Goal: Information Seeking & Learning: Check status

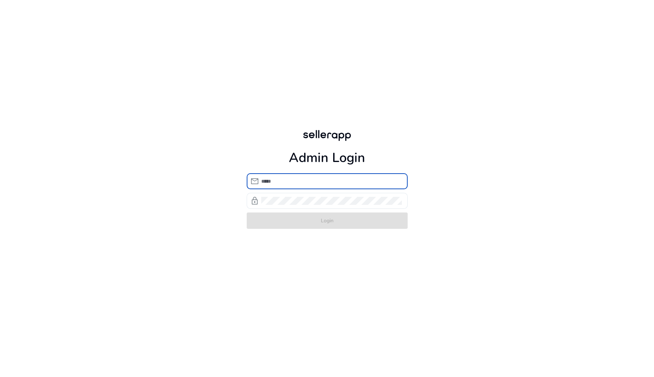
type input "**********"
click at [328, 222] on form "**********" at bounding box center [327, 201] width 161 height 56
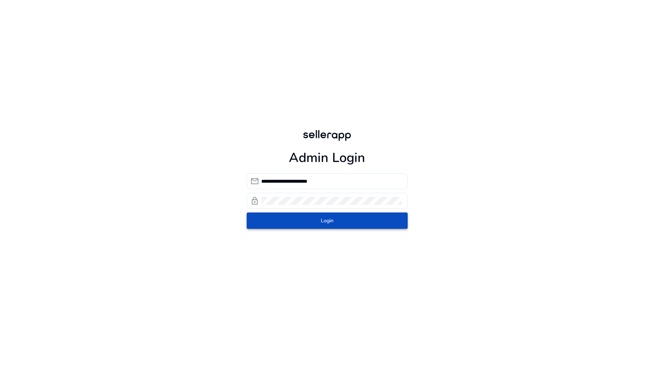
click at [328, 222] on span "Login" at bounding box center [327, 221] width 13 height 8
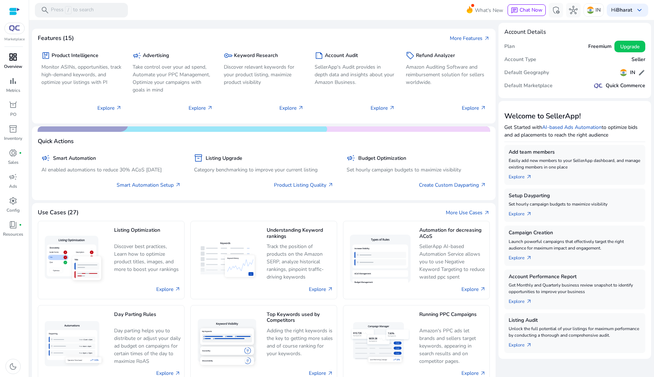
click at [8, 66] on p "Overview" at bounding box center [13, 66] width 18 height 7
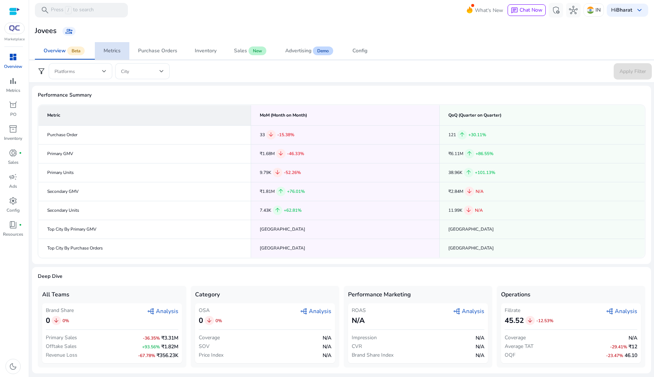
click at [118, 53] on div "Metrics" at bounding box center [112, 50] width 17 height 5
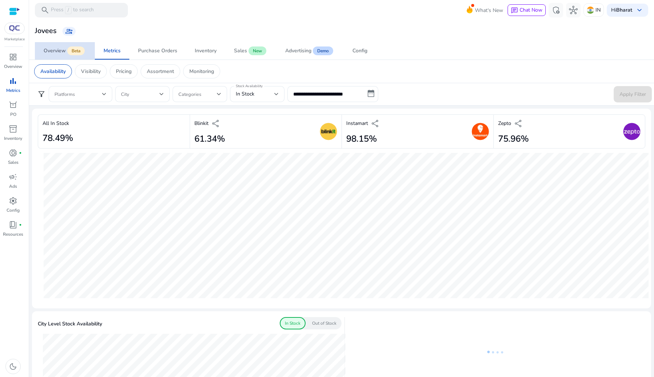
click at [72, 54] on span "Beta" at bounding box center [75, 51] width 17 height 9
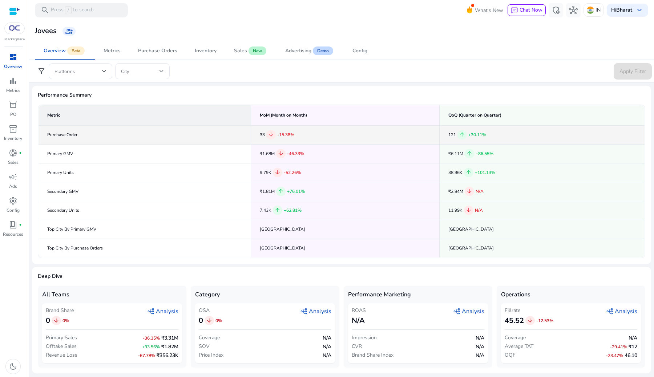
click at [263, 134] on div "33 arrow_downward -15.38%" at bounding box center [345, 134] width 171 height 9
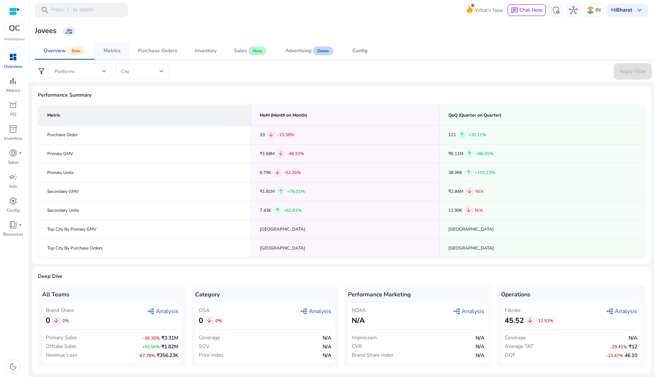
click at [117, 44] on span "Metrics" at bounding box center [112, 50] width 17 height 17
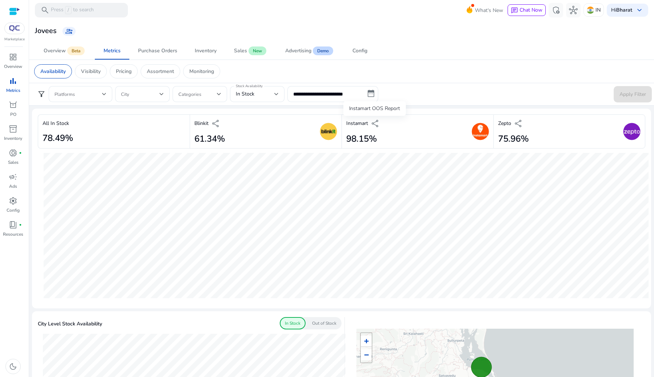
click at [373, 124] on span "share" at bounding box center [375, 123] width 9 height 9
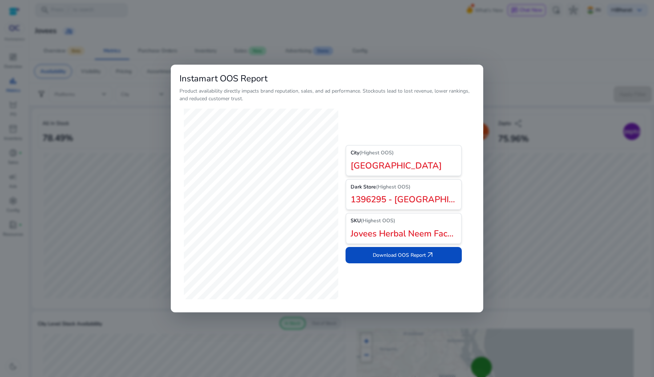
click at [554, 76] on div at bounding box center [327, 188] width 654 height 377
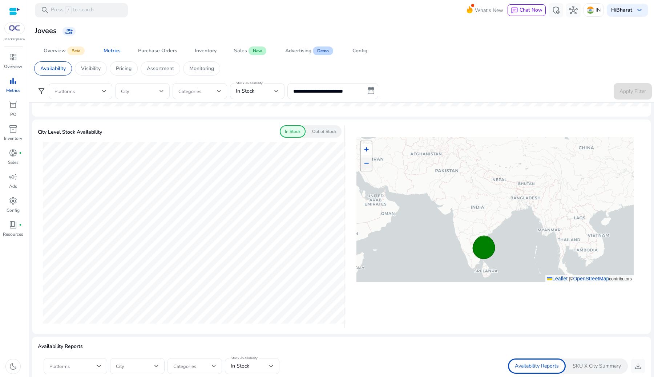
scroll to position [194, 0]
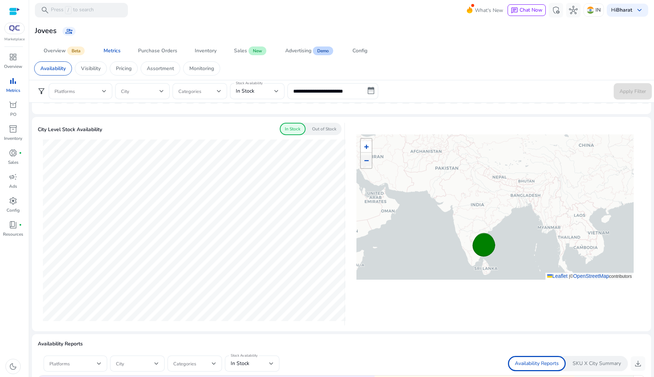
click at [328, 134] on div "Out of Stock" at bounding box center [324, 129] width 35 height 12
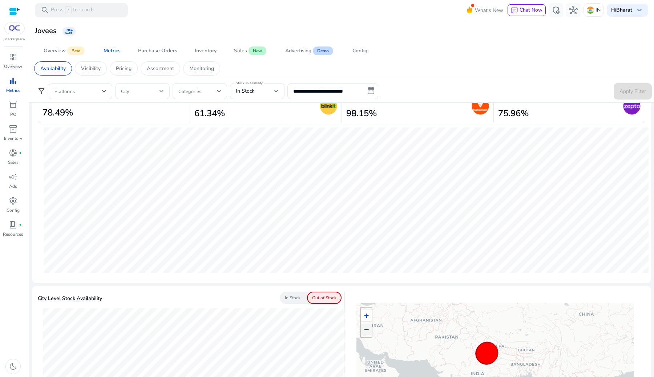
scroll to position [0, 0]
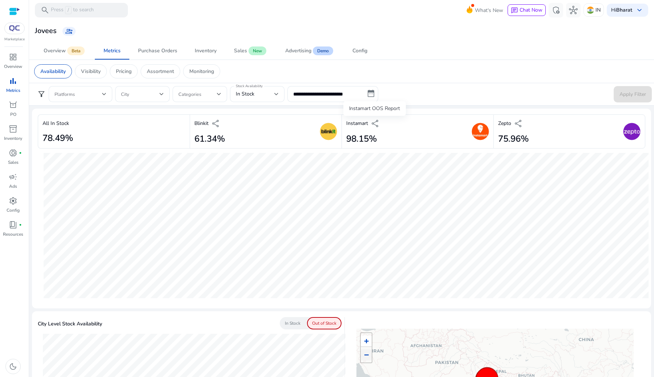
click at [377, 121] on span "share" at bounding box center [375, 123] width 9 height 9
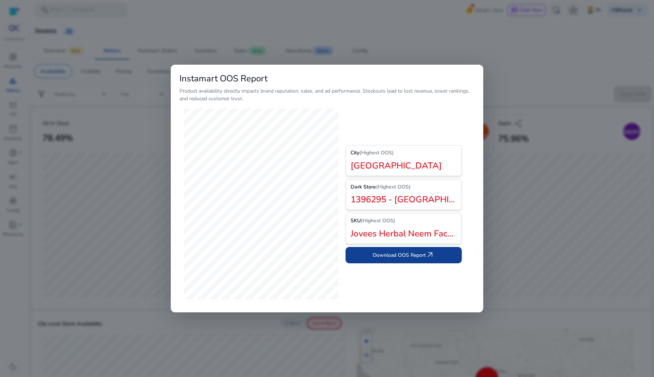
click at [436, 258] on span at bounding box center [404, 254] width 116 height 17
click at [48, 326] on div at bounding box center [327, 188] width 654 height 377
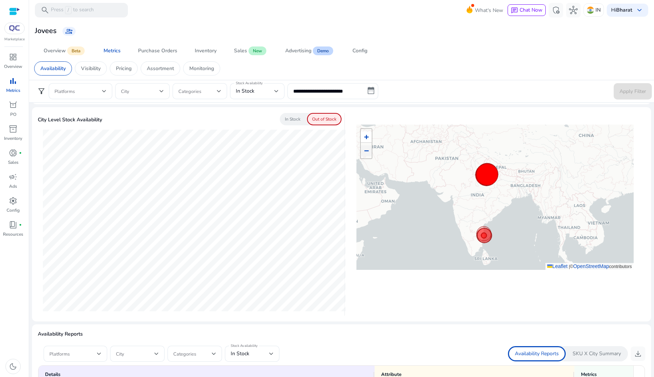
scroll to position [209, 0]
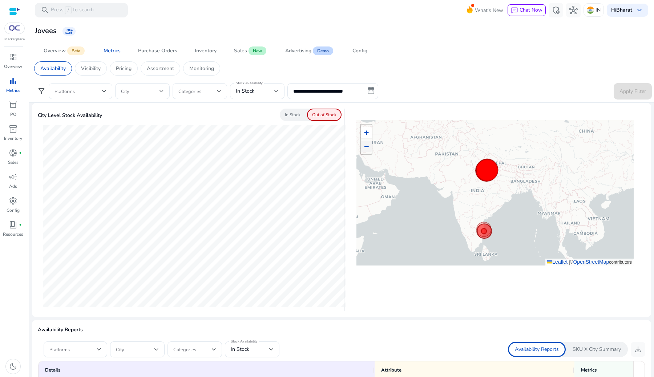
click at [87, 90] on span at bounding box center [78, 91] width 48 height 8
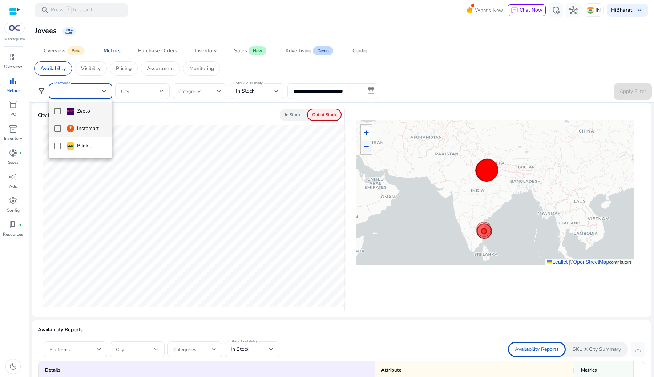
click at [87, 126] on div "Instamart" at bounding box center [83, 129] width 32 height 8
click at [617, 90] on div at bounding box center [327, 188] width 654 height 377
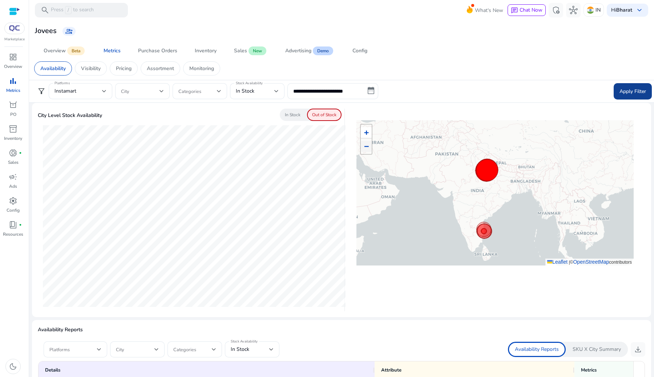
click at [630, 94] on span "Apply Filter" at bounding box center [632, 92] width 27 height 8
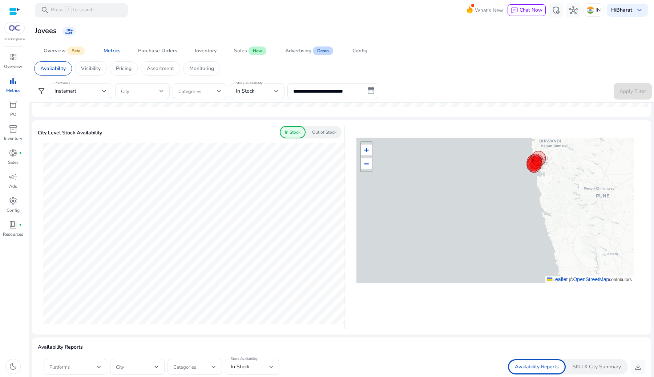
scroll to position [149, 0]
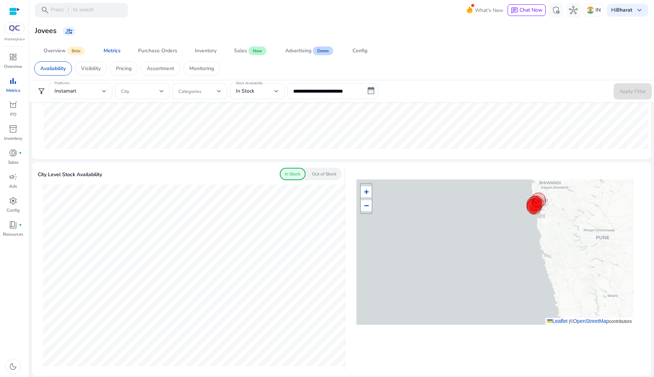
click at [324, 178] on div "Out of Stock" at bounding box center [324, 174] width 35 height 12
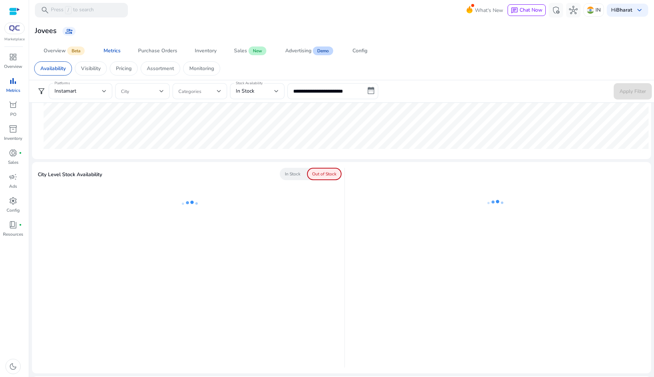
click at [295, 176] on p "In Stock" at bounding box center [293, 174] width 16 height 7
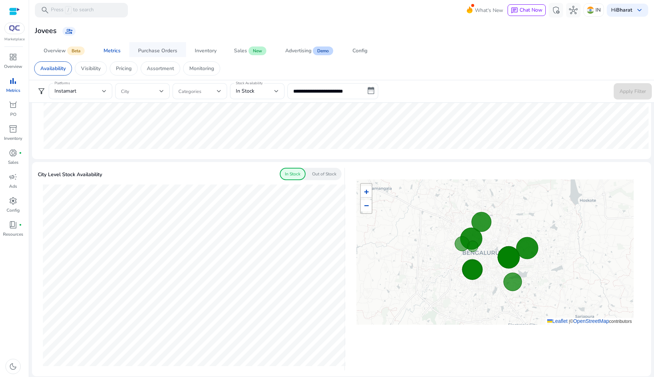
click at [169, 51] on div "Purchase Orders" at bounding box center [157, 50] width 39 height 5
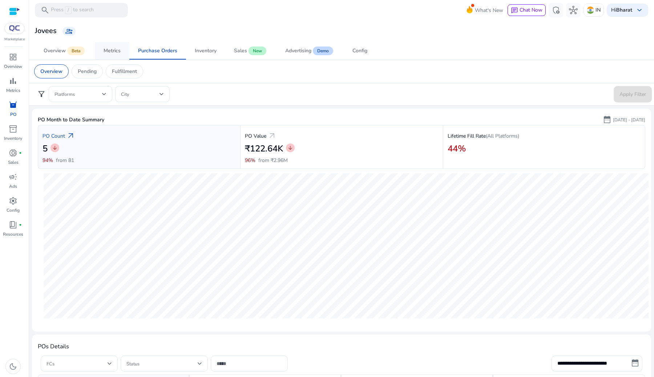
click at [113, 53] on div "Metrics" at bounding box center [112, 50] width 17 height 5
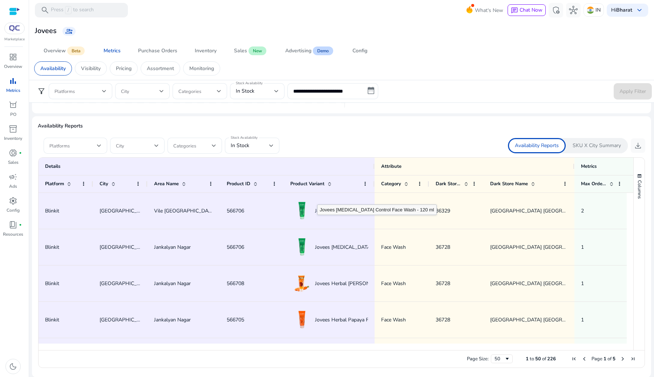
scroll to position [411, 0]
click at [636, 149] on span "download" at bounding box center [638, 146] width 9 height 9
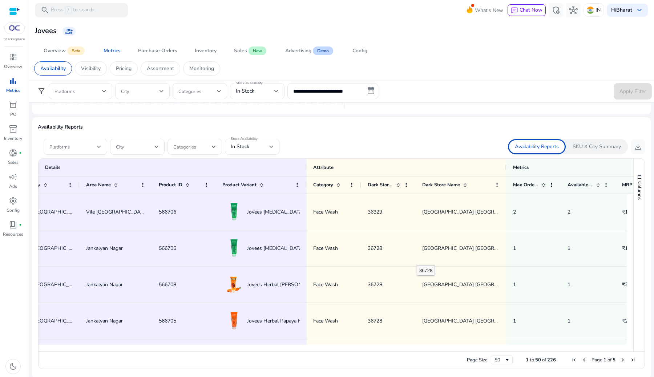
scroll to position [0, 71]
click at [104, 70] on div "Visibility" at bounding box center [91, 68] width 32 height 14
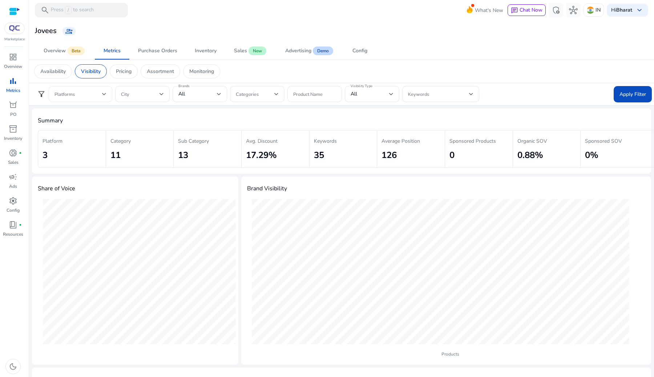
click at [89, 96] on span at bounding box center [78, 94] width 48 height 8
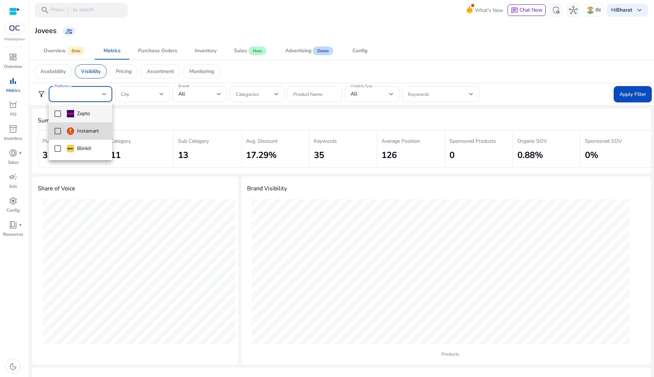
click at [85, 130] on div "Instamart" at bounding box center [83, 131] width 32 height 8
click at [625, 96] on div at bounding box center [327, 188] width 654 height 377
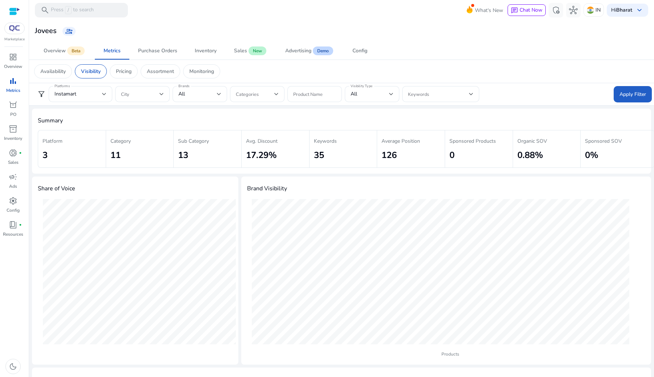
click at [625, 96] on span "Apply Filter" at bounding box center [632, 94] width 27 height 8
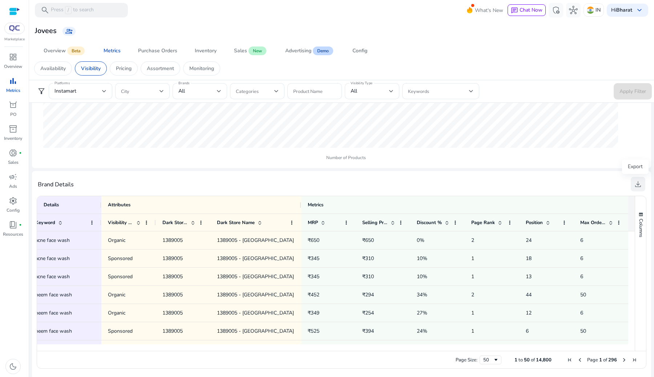
click at [639, 185] on span "download" at bounding box center [638, 184] width 9 height 9
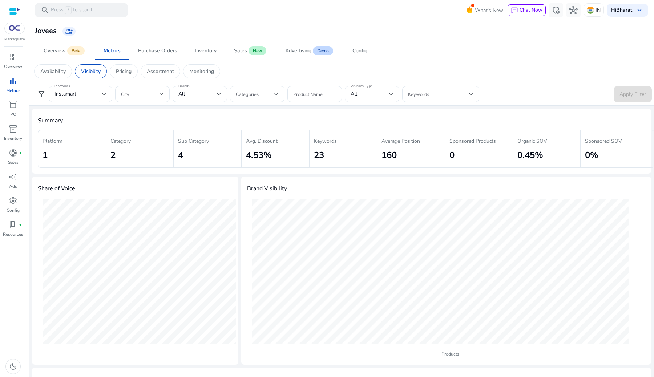
click at [265, 92] on span at bounding box center [255, 94] width 39 height 8
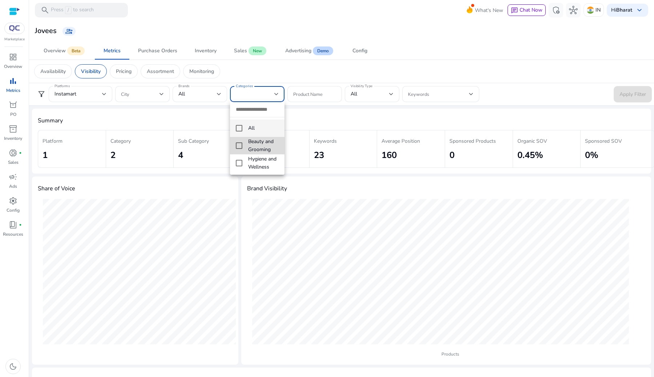
click at [265, 144] on span "Beauty and Grooming" at bounding box center [263, 146] width 31 height 16
click at [625, 99] on div at bounding box center [327, 188] width 654 height 377
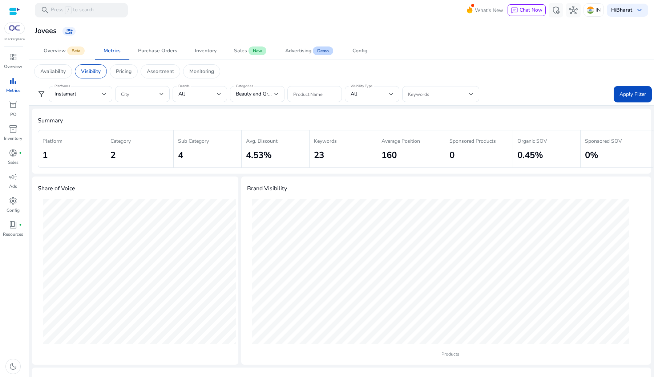
click at [625, 99] on span at bounding box center [633, 93] width 38 height 17
click at [273, 92] on span "Beauty and Grooming" at bounding box center [260, 93] width 49 height 7
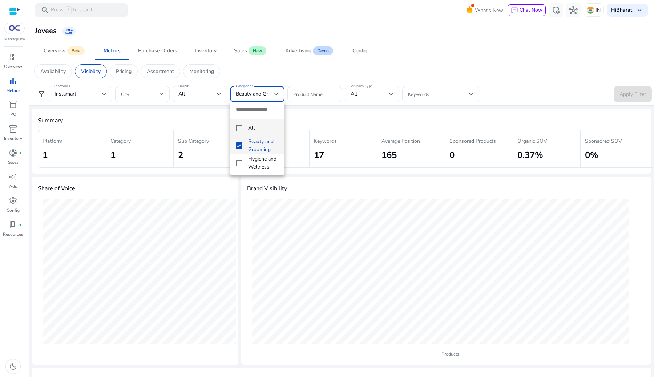
click at [246, 123] on mat-option "All" at bounding box center [257, 128] width 54 height 17
click at [627, 97] on div at bounding box center [327, 188] width 654 height 377
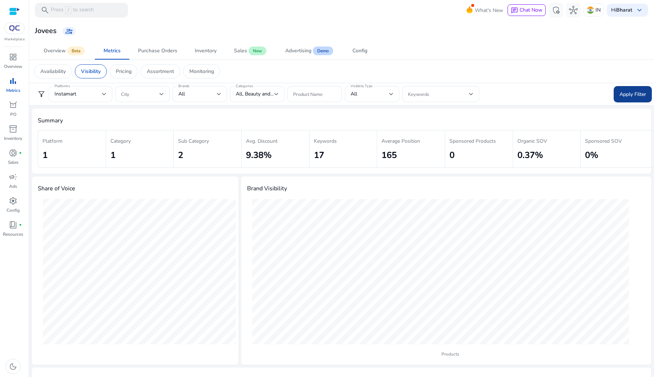
click at [635, 92] on span "Apply Filter" at bounding box center [632, 94] width 27 height 8
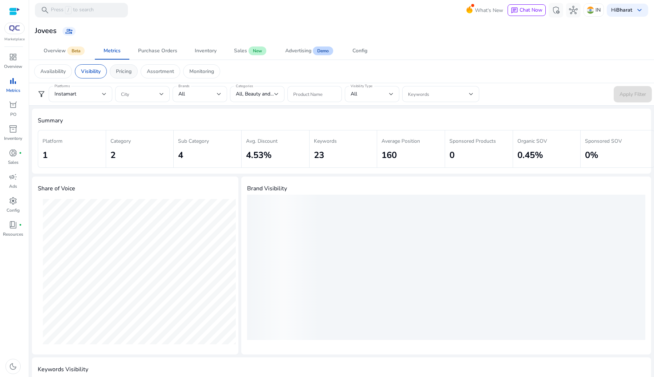
click at [122, 75] on div "Pricing" at bounding box center [124, 71] width 28 height 14
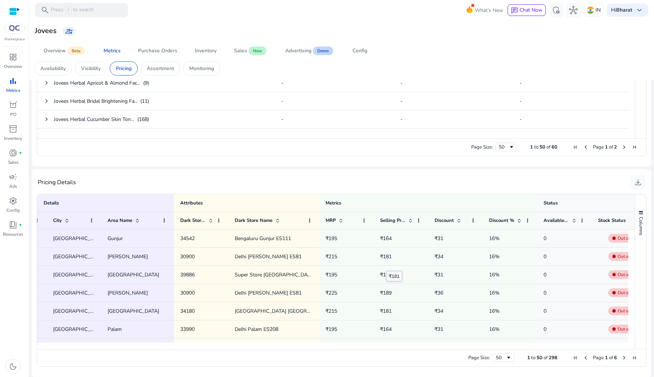
scroll to position [0, 188]
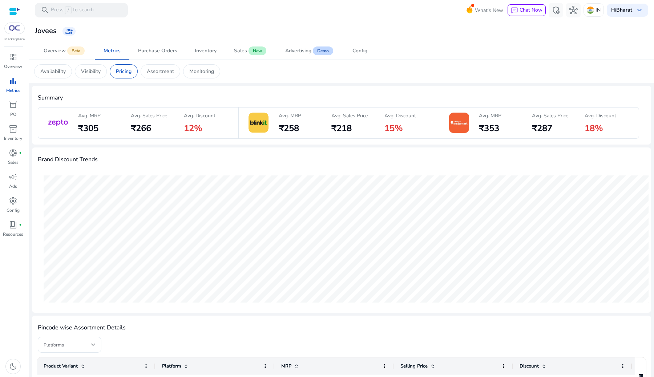
scroll to position [795, 0]
